Goal: Register for event/course

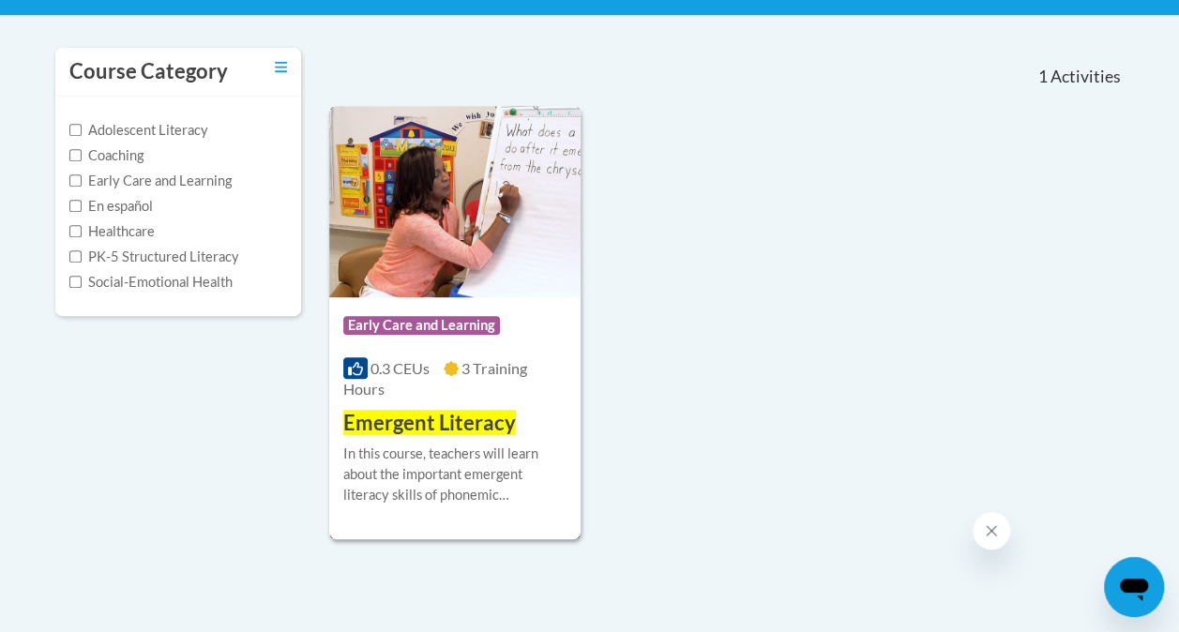
click at [456, 463] on div "In this course, teachers will learn about the important emergent literacy skill…" at bounding box center [454, 475] width 223 height 62
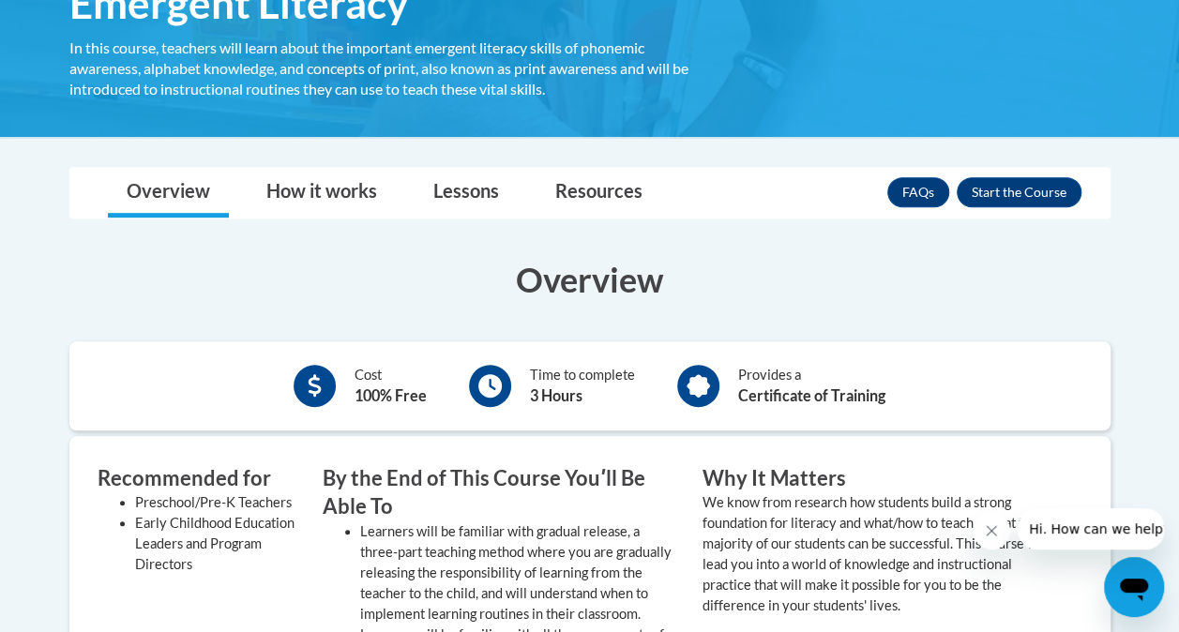
scroll to position [413, 0]
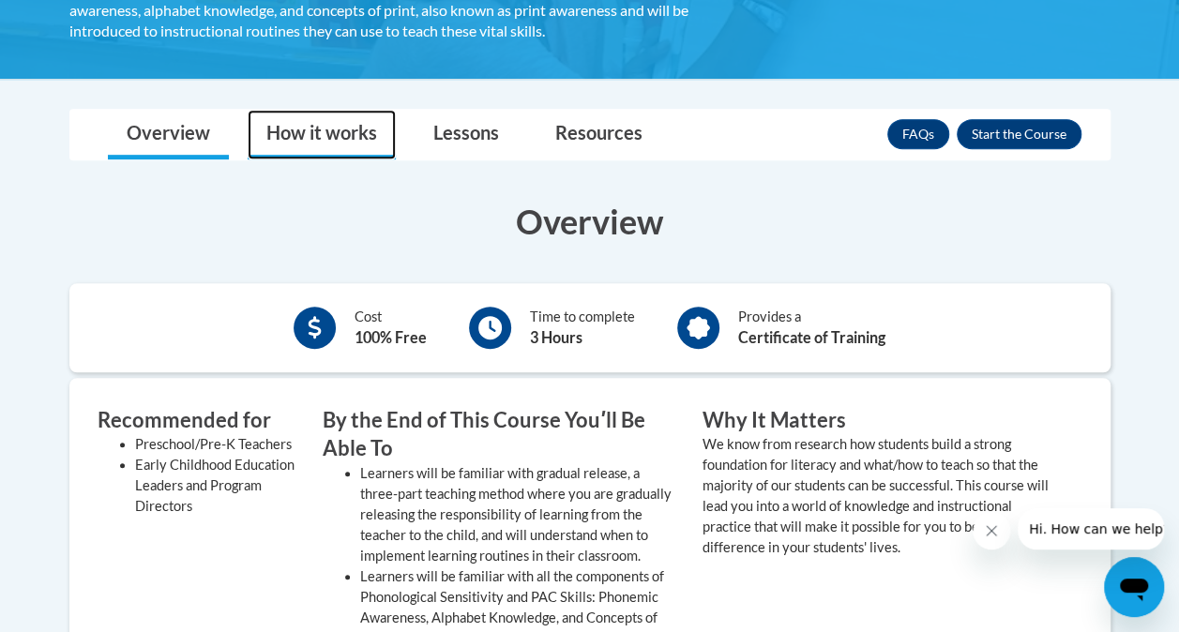
click at [357, 128] on link "How it works" at bounding box center [322, 135] width 148 height 50
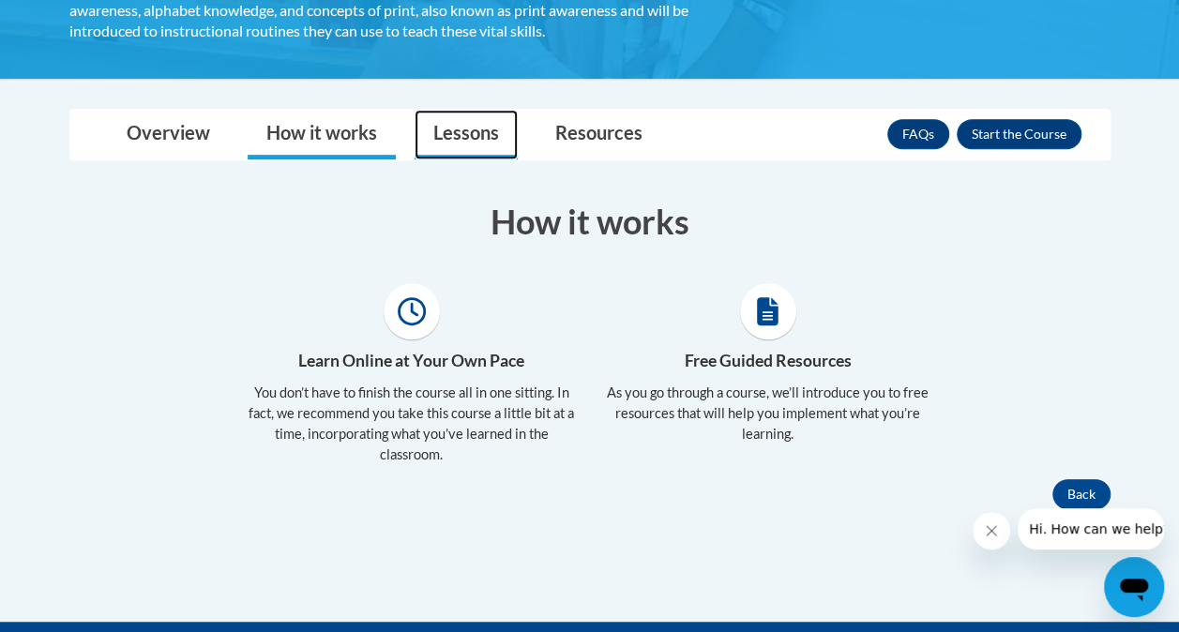
click at [458, 152] on link "Lessons" at bounding box center [466, 135] width 103 height 50
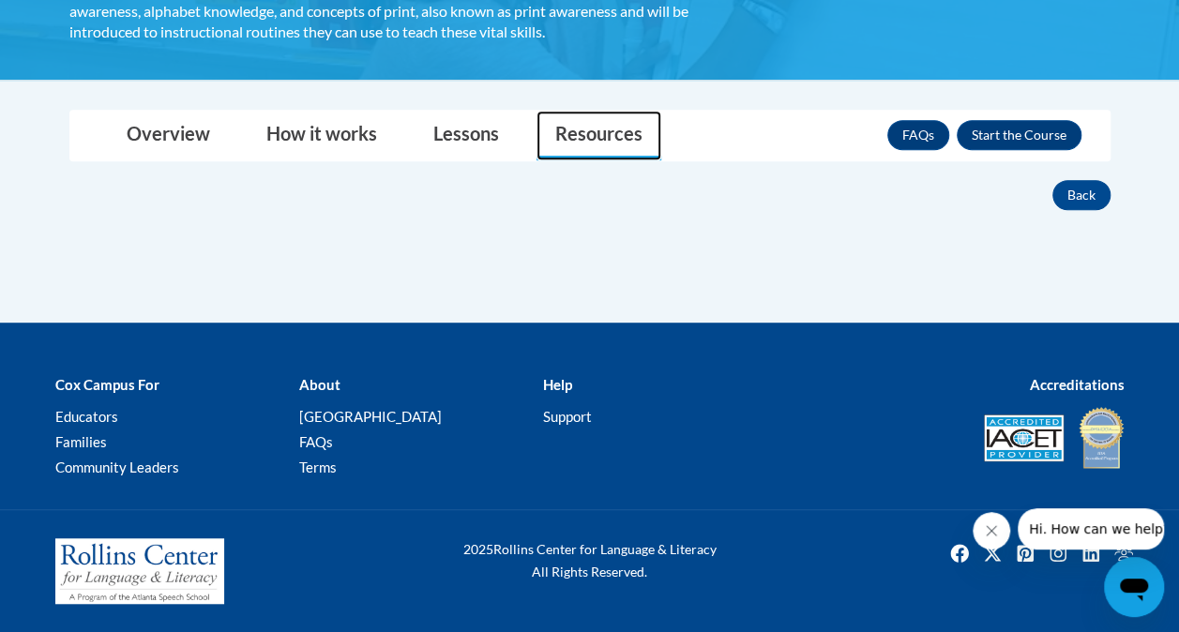
scroll to position [410, 0]
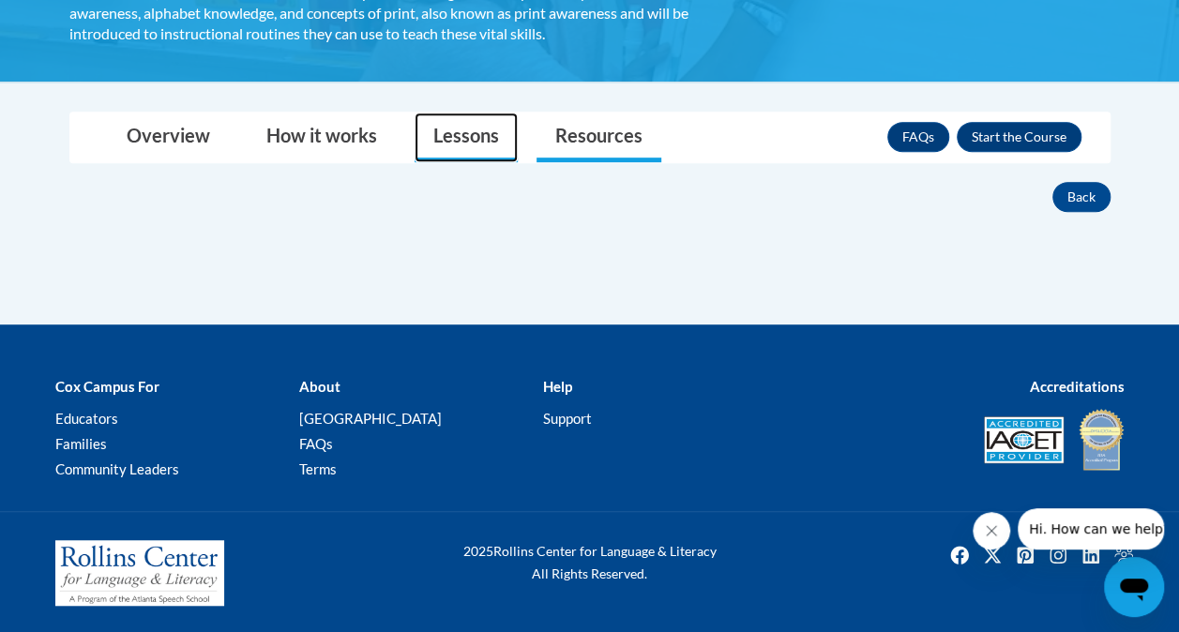
click at [460, 139] on link "Lessons" at bounding box center [466, 138] width 103 height 50
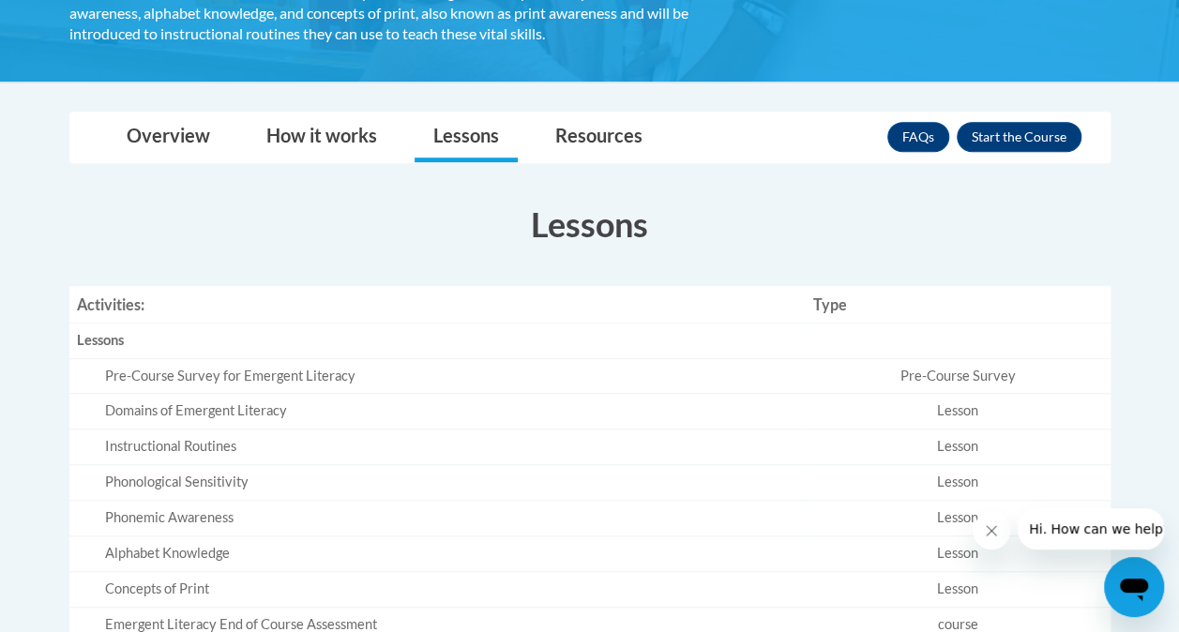
click at [353, 250] on section "Lessons Activities: Type Lessons Empty Pre-Course Survey for Emergent Literacy …" at bounding box center [589, 422] width 1069 height 442
click at [957, 384] on td "Pre-Course Survey" at bounding box center [958, 376] width 305 height 36
click at [636, 129] on link "Resources" at bounding box center [599, 138] width 125 height 50
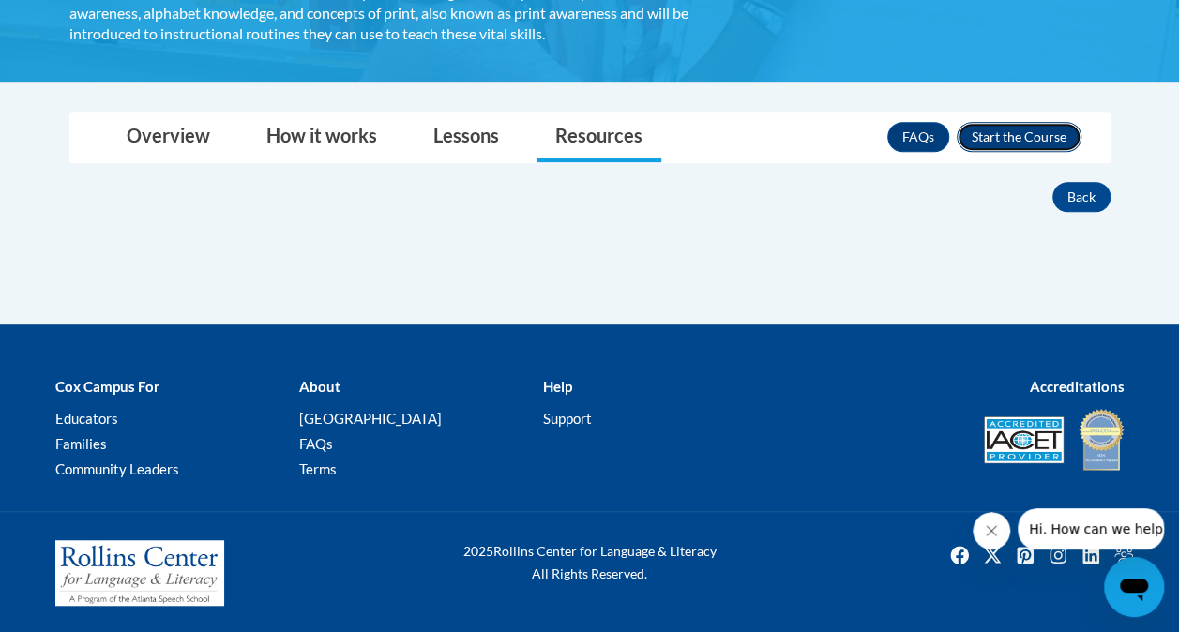
click at [1000, 134] on button "Enroll" at bounding box center [1019, 137] width 125 height 30
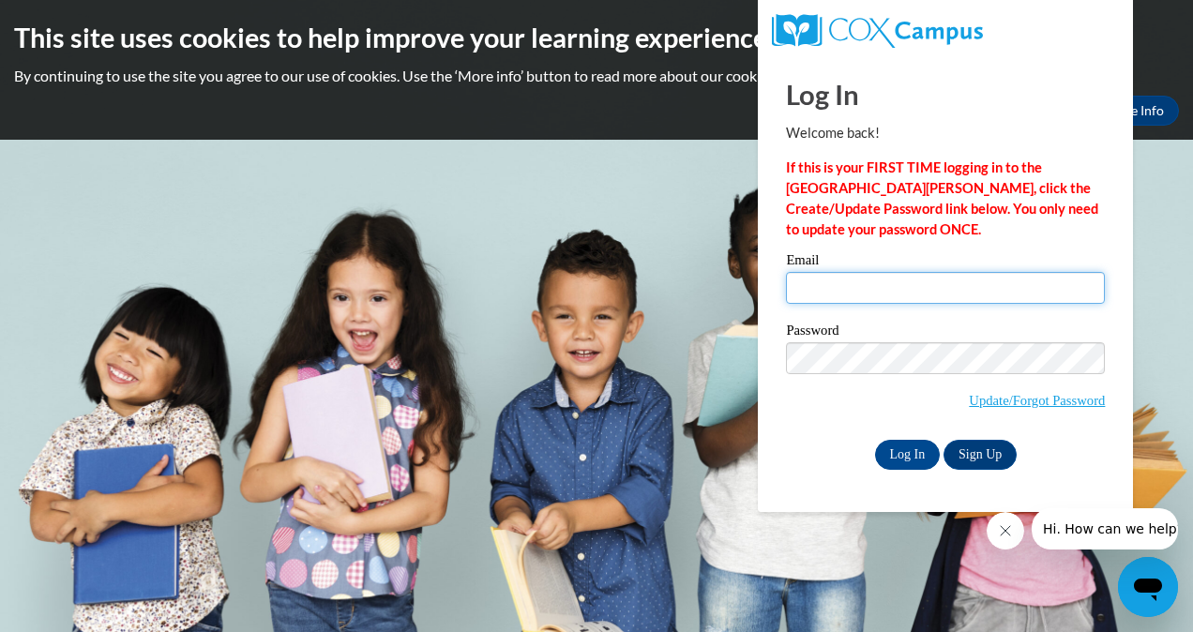
click at [925, 291] on input "Email" at bounding box center [945, 288] width 319 height 32
type input "slmashburn@yhc.com"
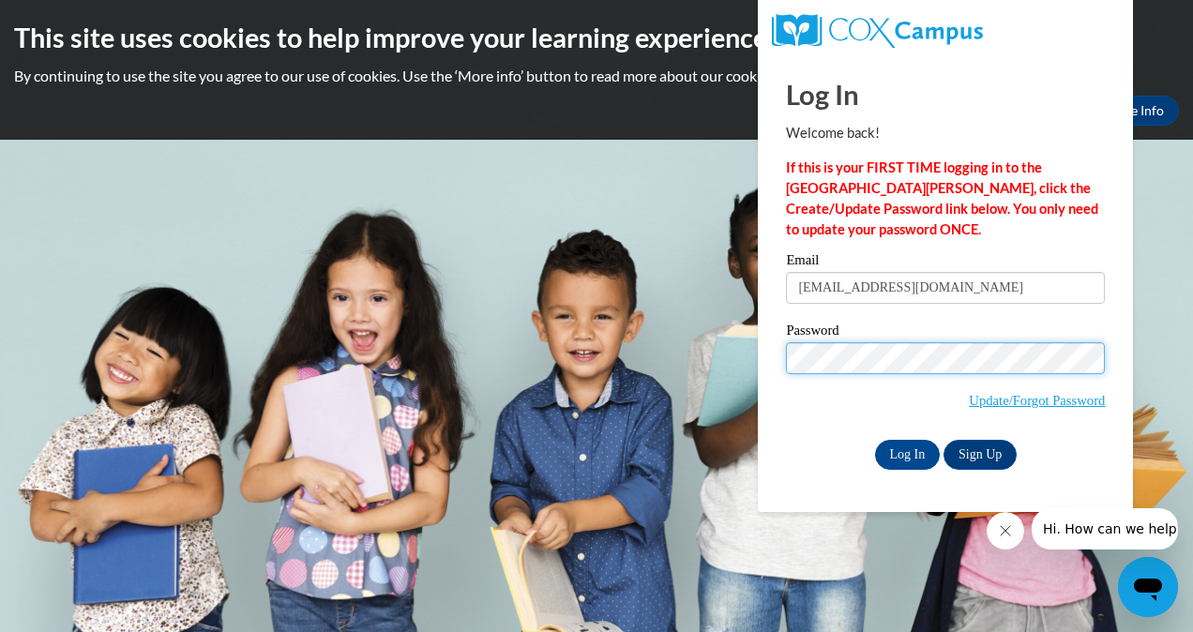
click at [875, 440] on input "Log In" at bounding box center [908, 455] width 66 height 30
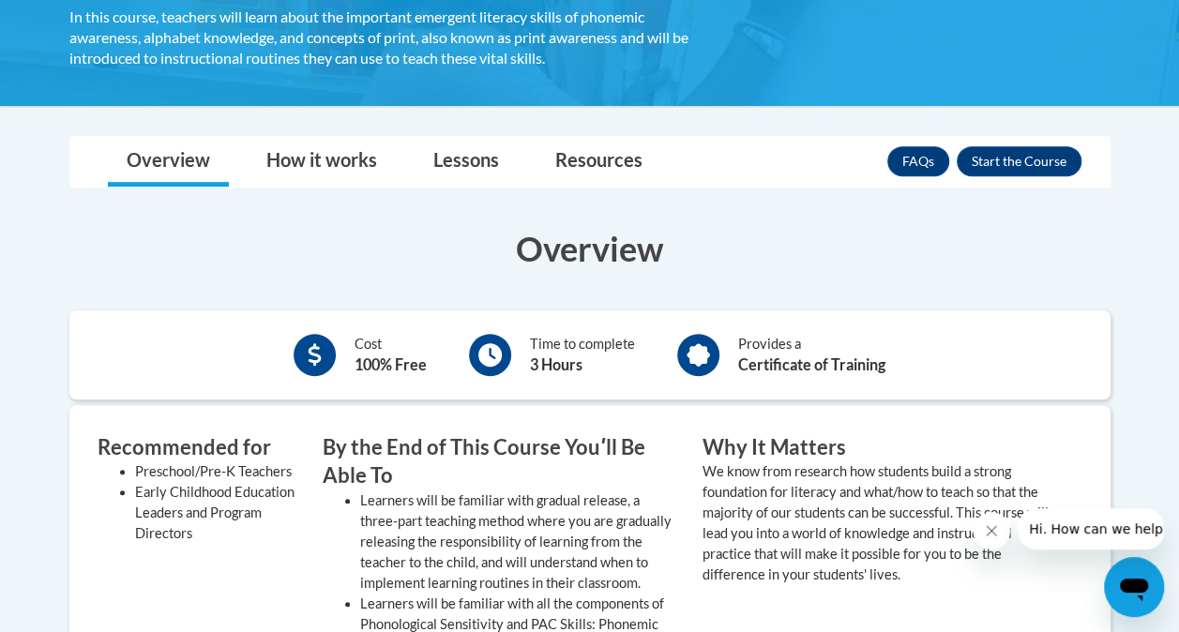
scroll to position [375, 0]
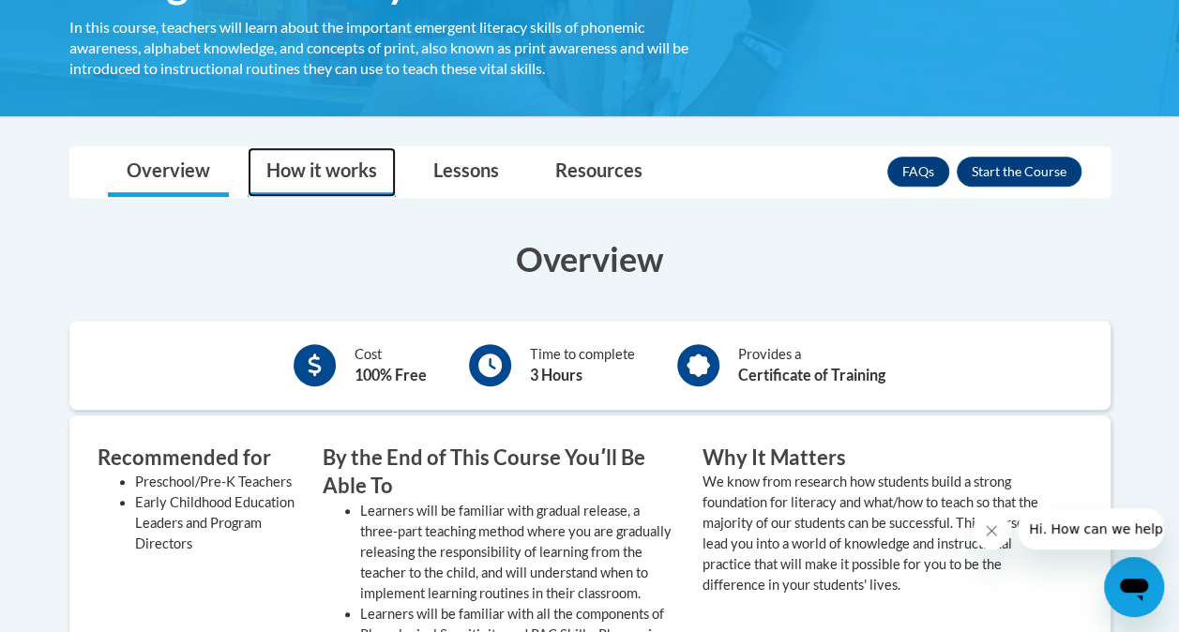
click at [355, 174] on link "How it works" at bounding box center [322, 172] width 148 height 50
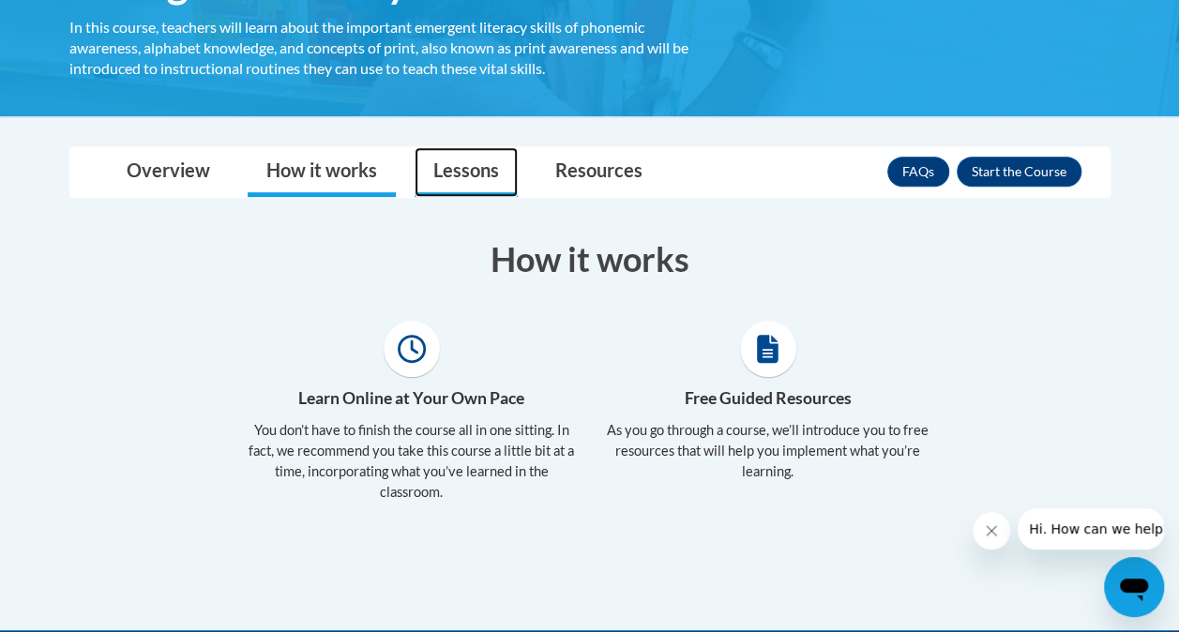
click at [514, 154] on link "Lessons" at bounding box center [466, 172] width 103 height 50
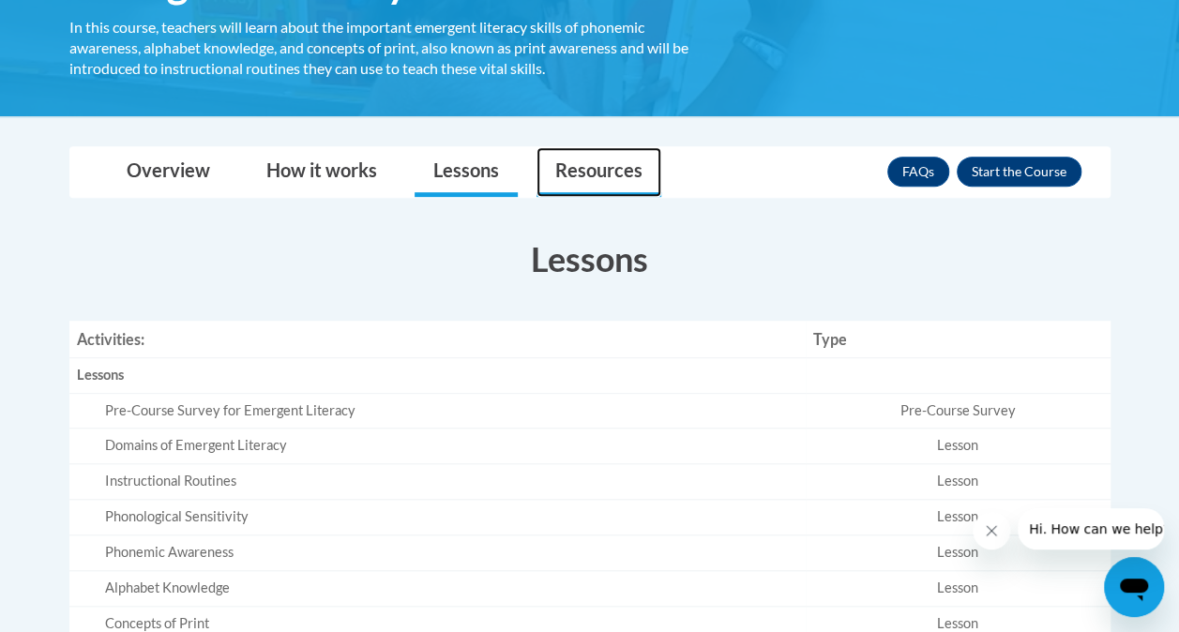
click at [581, 184] on link "Resources" at bounding box center [599, 172] width 125 height 50
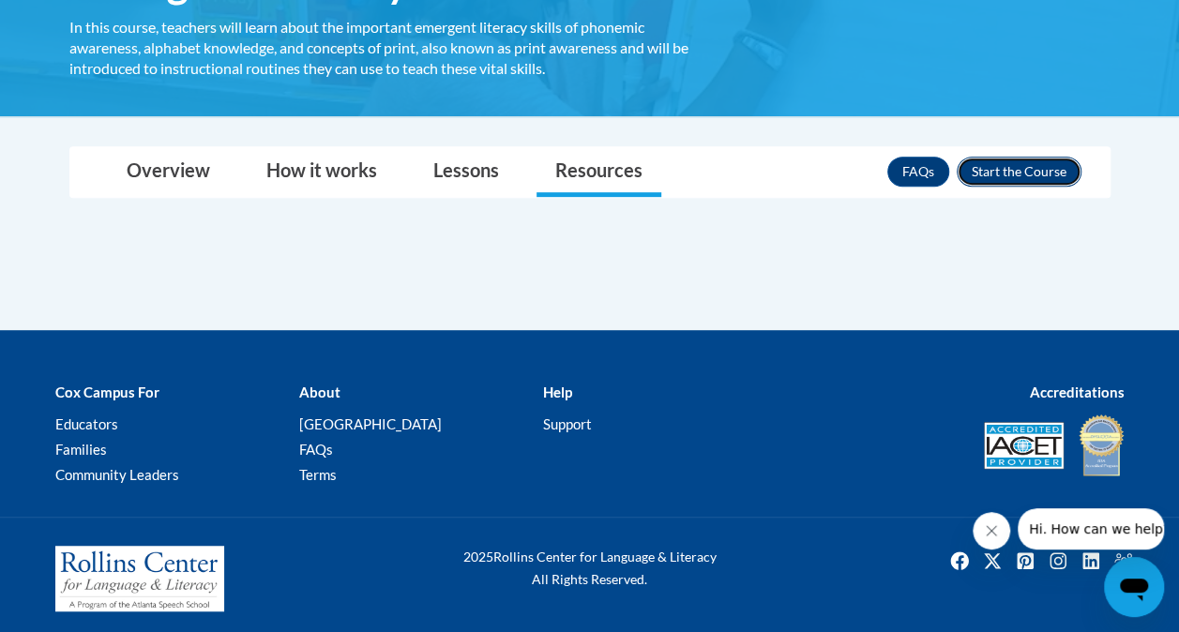
click at [1039, 180] on button "Enroll" at bounding box center [1019, 172] width 125 height 30
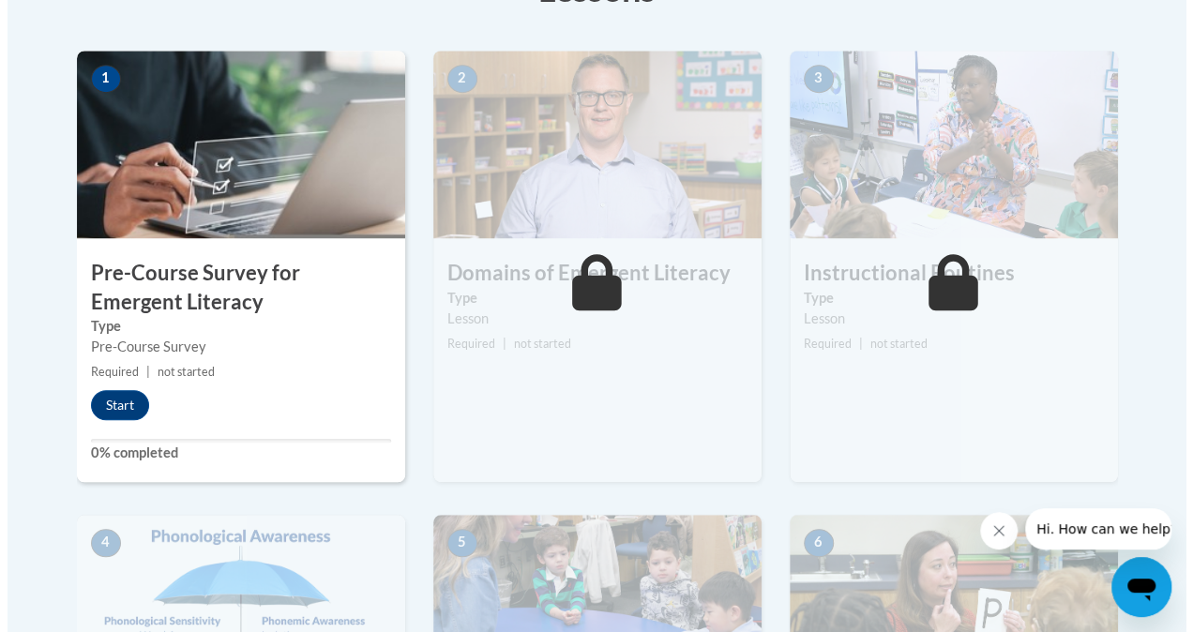
scroll to position [638, 0]
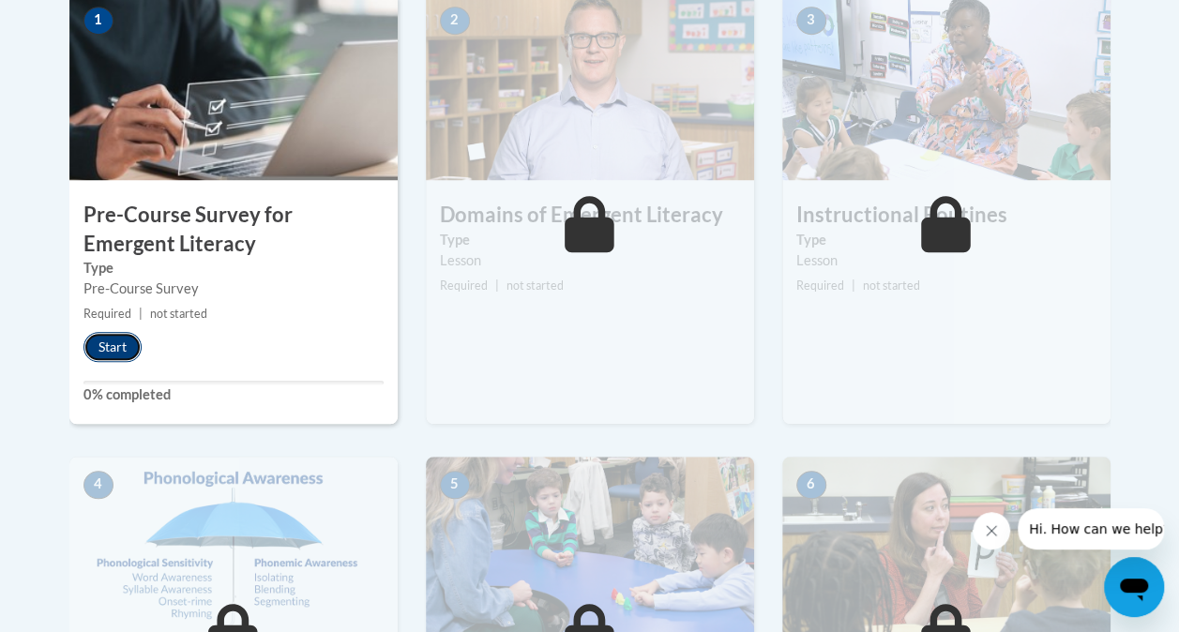
click at [119, 342] on button "Start" at bounding box center [112, 347] width 58 height 30
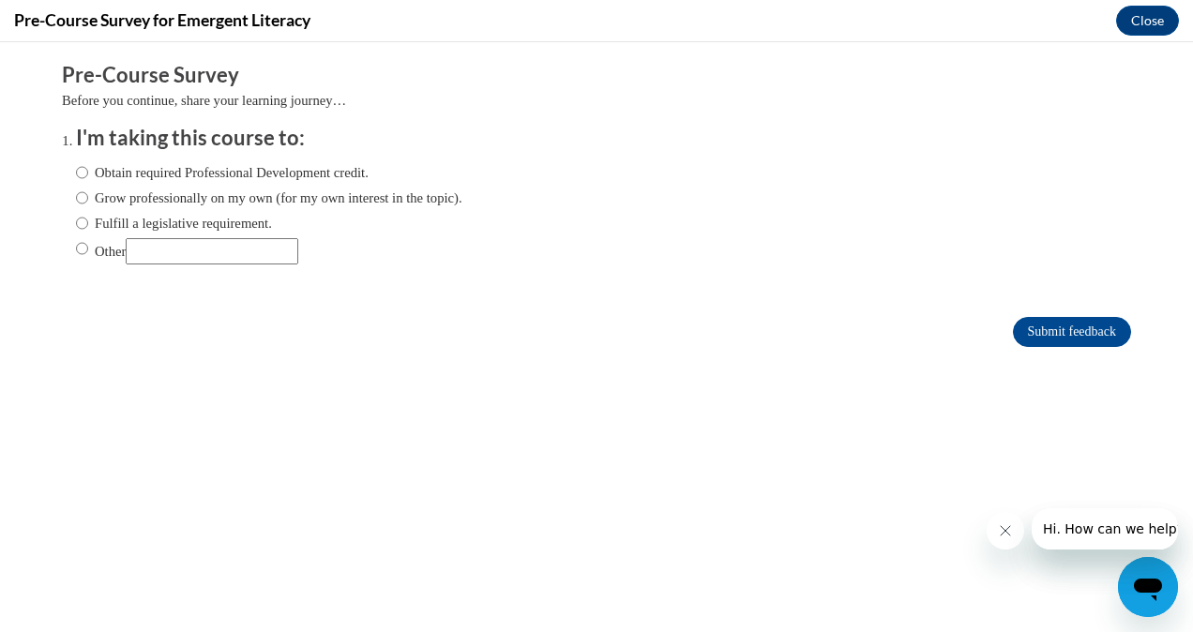
scroll to position [0, 0]
click at [230, 167] on label "Obtain required Professional Development credit." at bounding box center [222, 172] width 293 height 21
click at [88, 167] on input "Obtain required Professional Development credit." at bounding box center [82, 172] width 12 height 21
radio input "true"
click at [1041, 330] on input "Submit feedback" at bounding box center [1072, 332] width 118 height 30
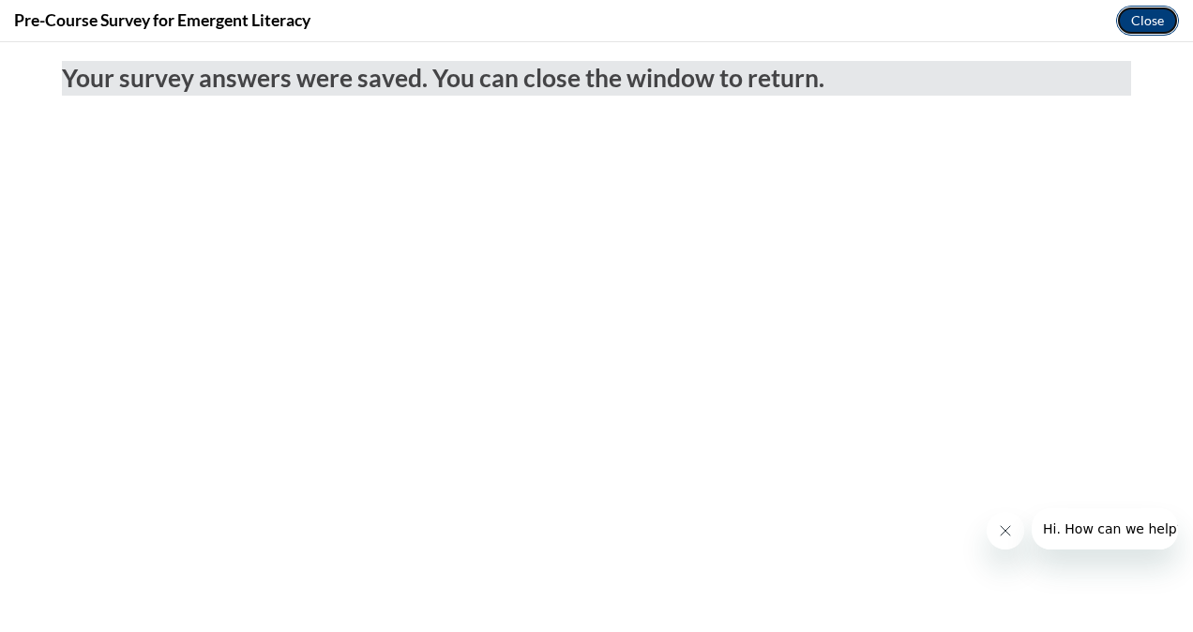
click at [1132, 19] on button "Close" at bounding box center [1147, 21] width 63 height 30
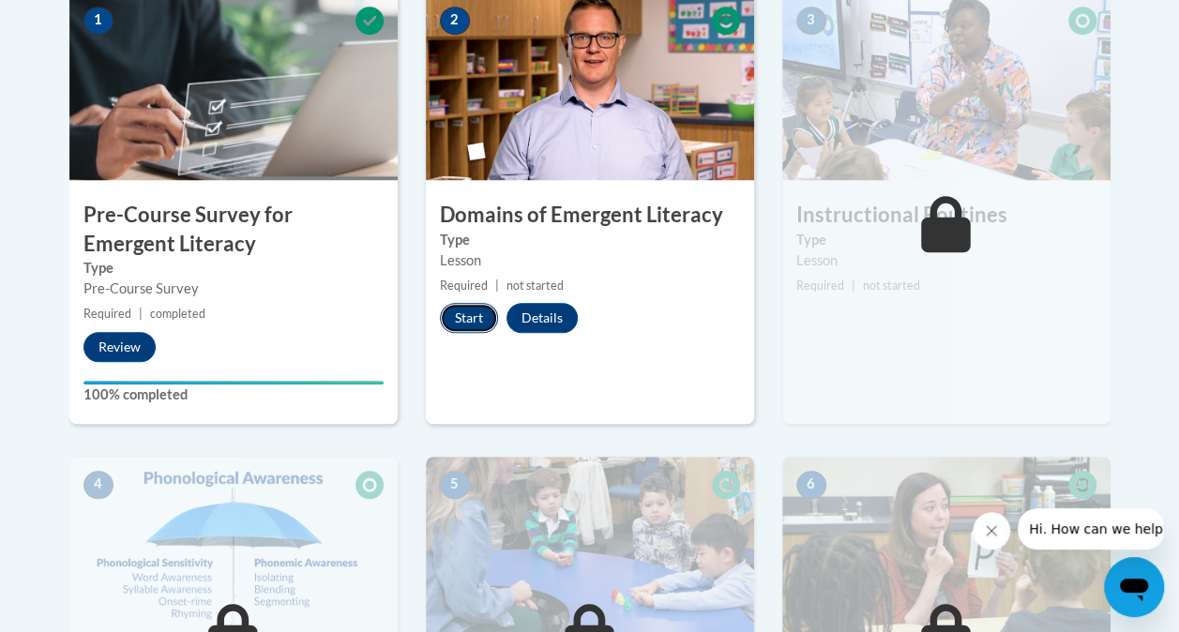
click at [473, 319] on button "Start" at bounding box center [469, 318] width 58 height 30
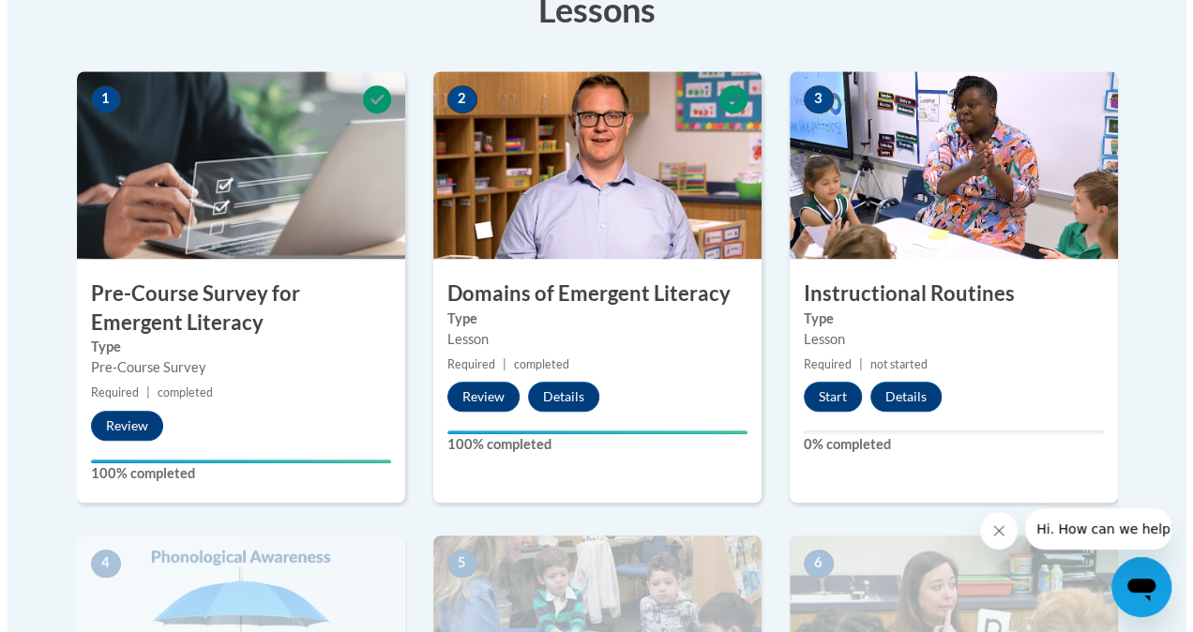
scroll to position [538, 0]
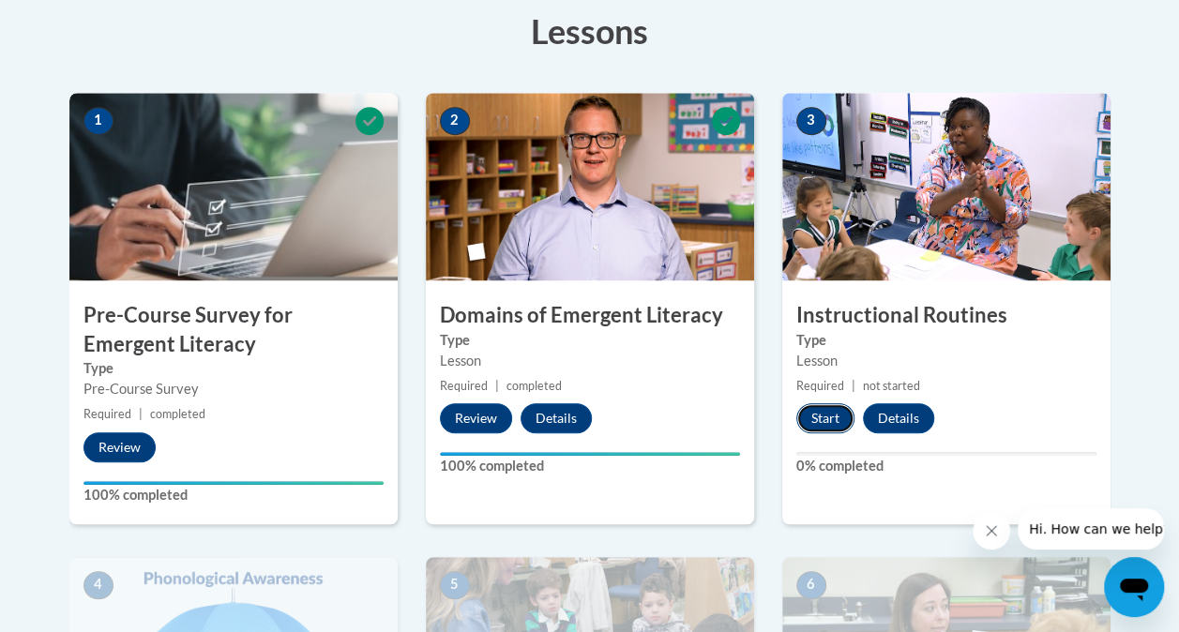
click at [826, 421] on button "Start" at bounding box center [825, 418] width 58 height 30
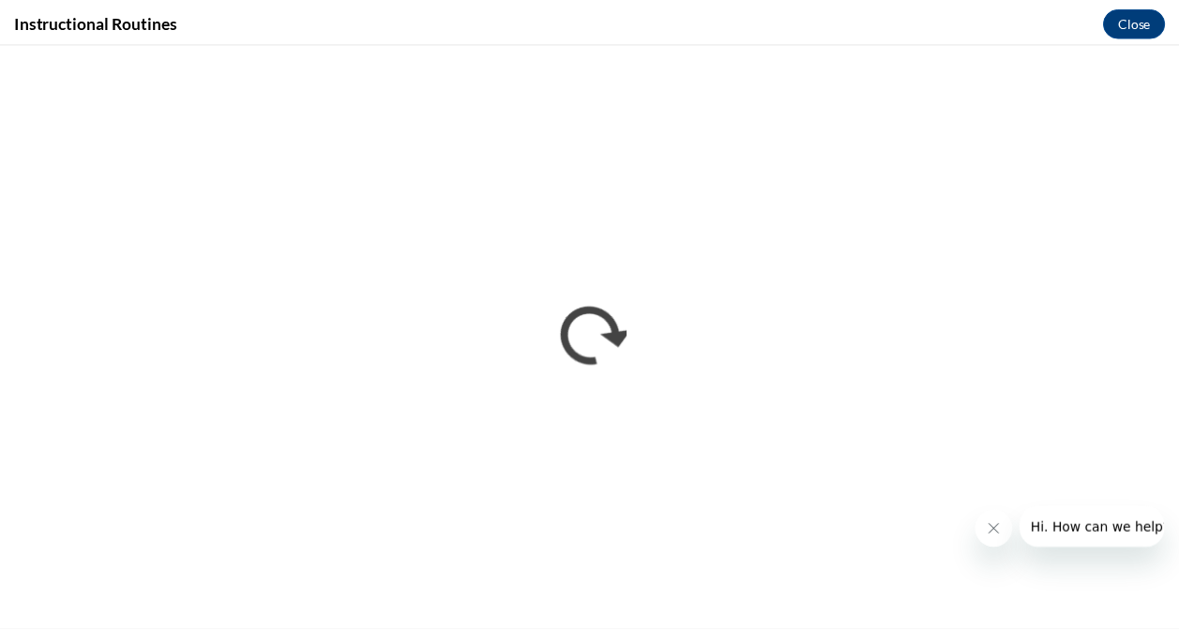
scroll to position [0, 0]
click at [1151, 26] on button "Close" at bounding box center [1147, 21] width 63 height 30
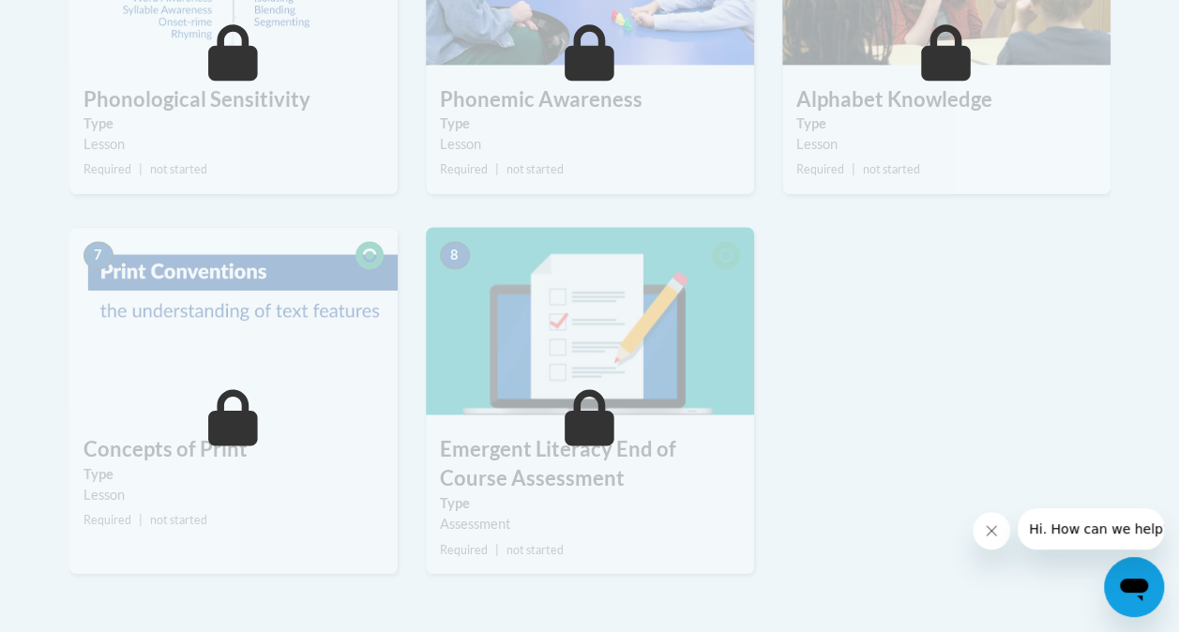
scroll to position [1121, 0]
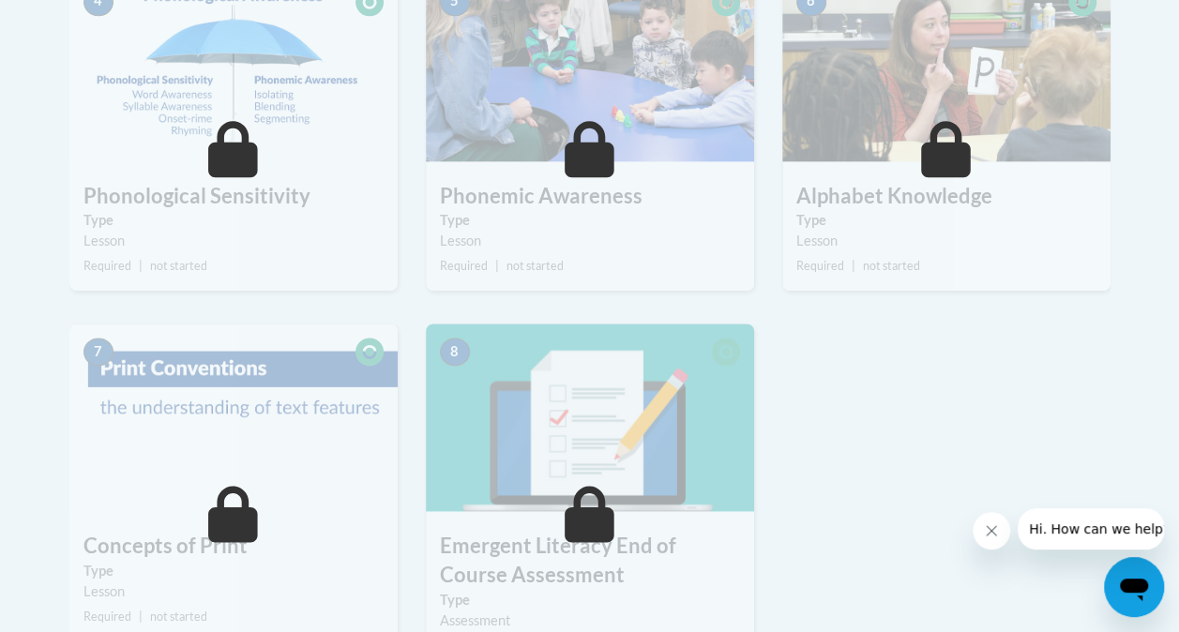
click at [1176, 424] on body "This site uses cookies to help improve your learning experience. By continuing …" at bounding box center [589, 26] width 1179 height 2295
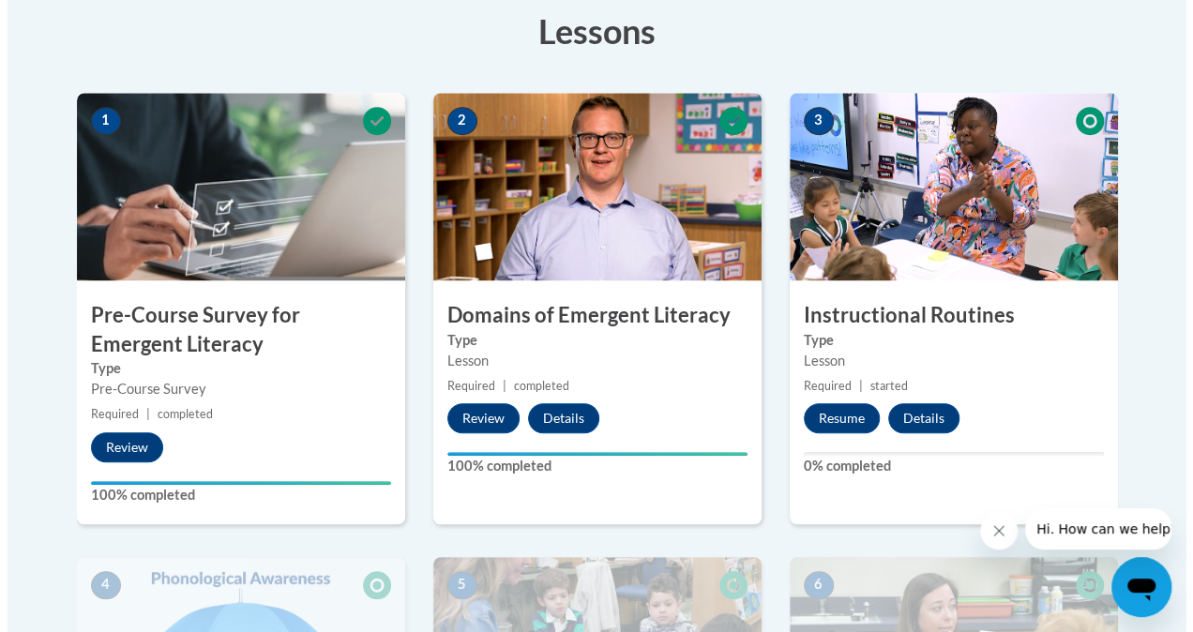
scroll to position [605, 0]
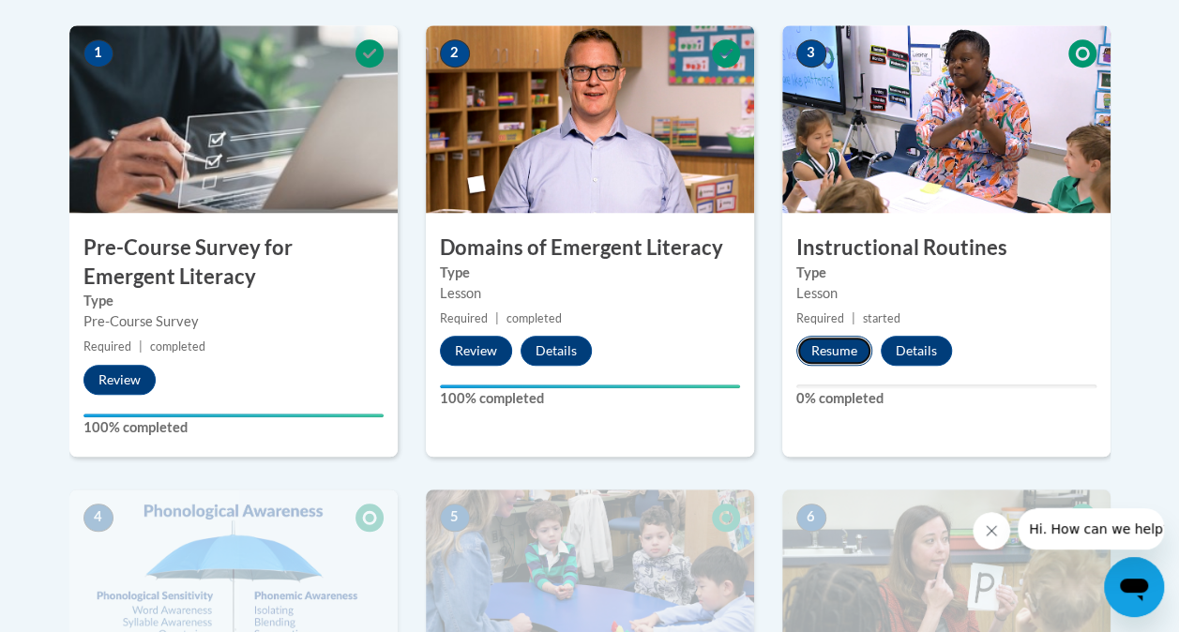
click at [837, 345] on button "Resume" at bounding box center [834, 351] width 76 height 30
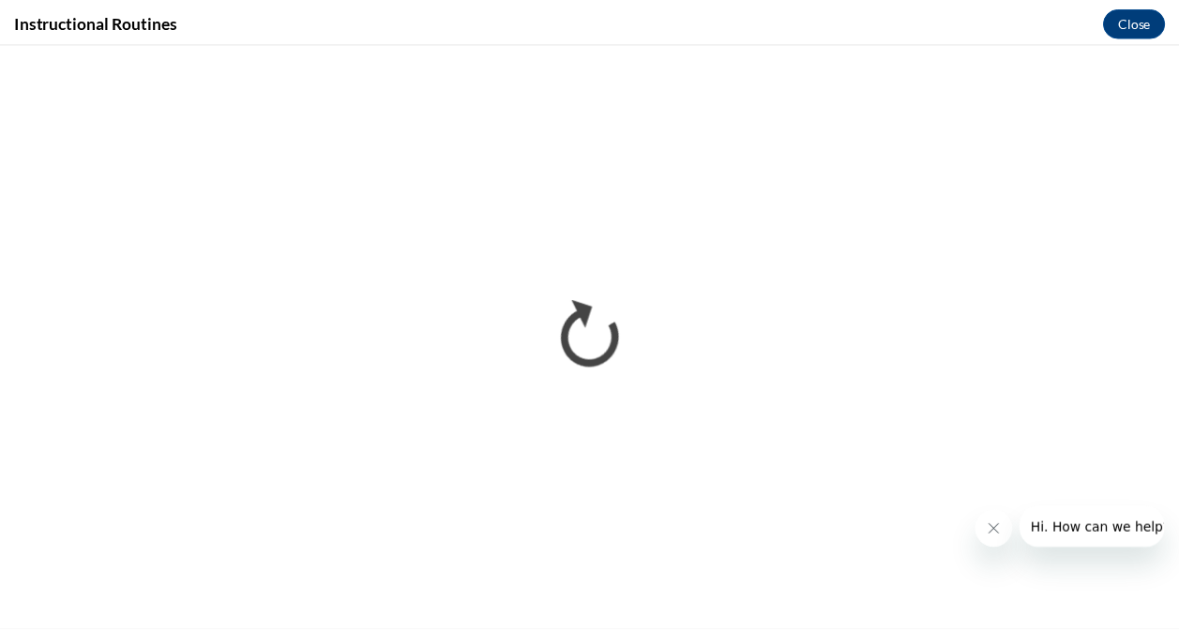
scroll to position [0, 0]
click at [1005, 535] on icon "Close message from company" at bounding box center [1004, 530] width 15 height 15
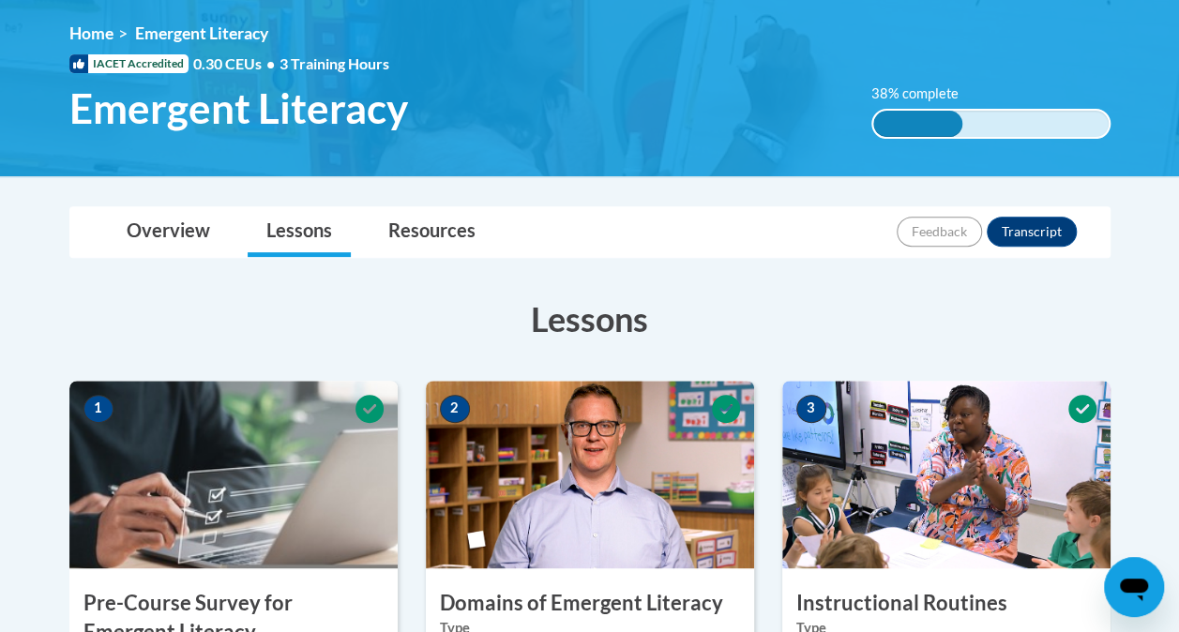
scroll to position [77, 0]
